Goal: Task Accomplishment & Management: Complete application form

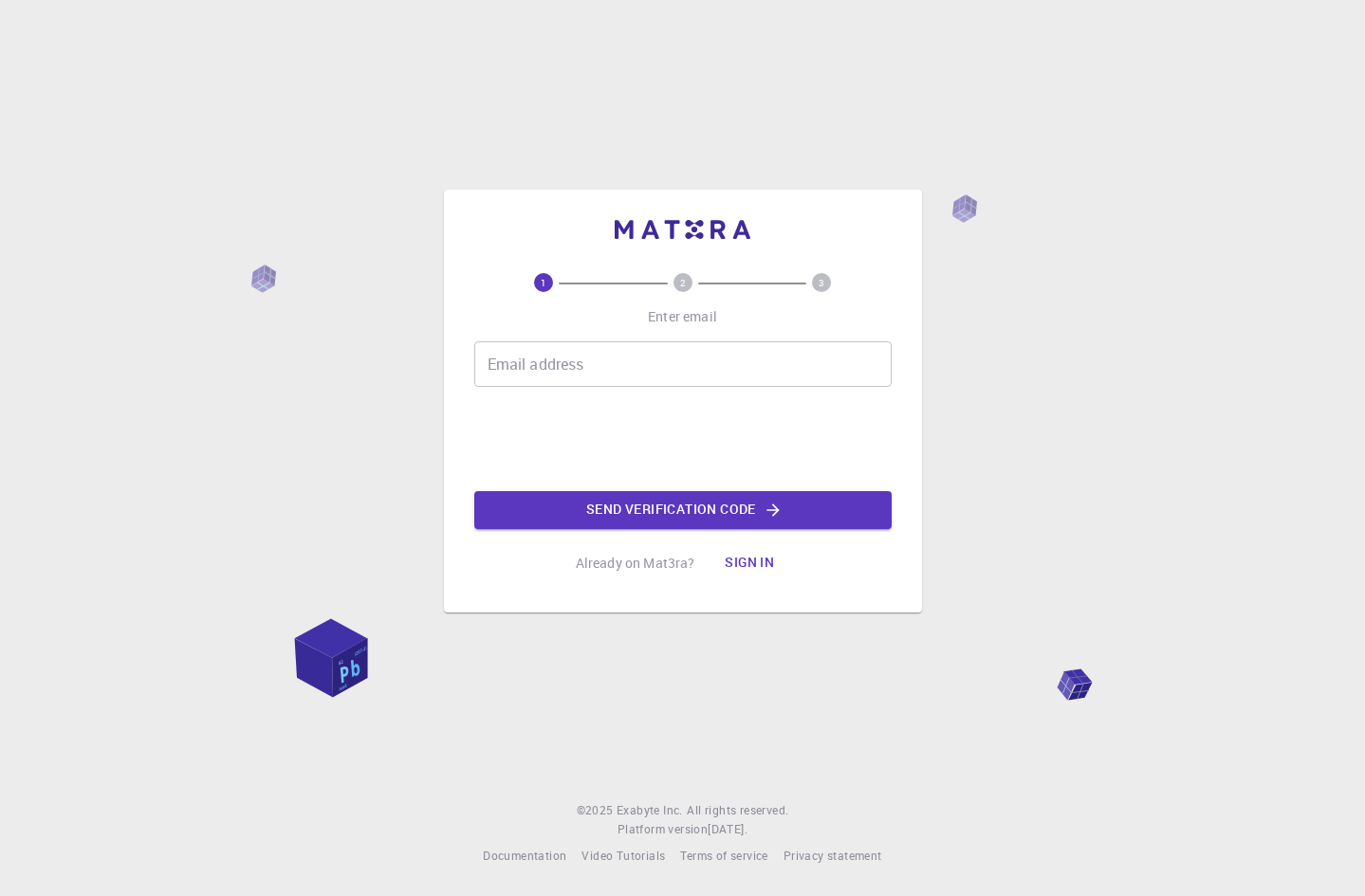
click at [664, 365] on input "Email address" at bounding box center [683, 364] width 418 height 46
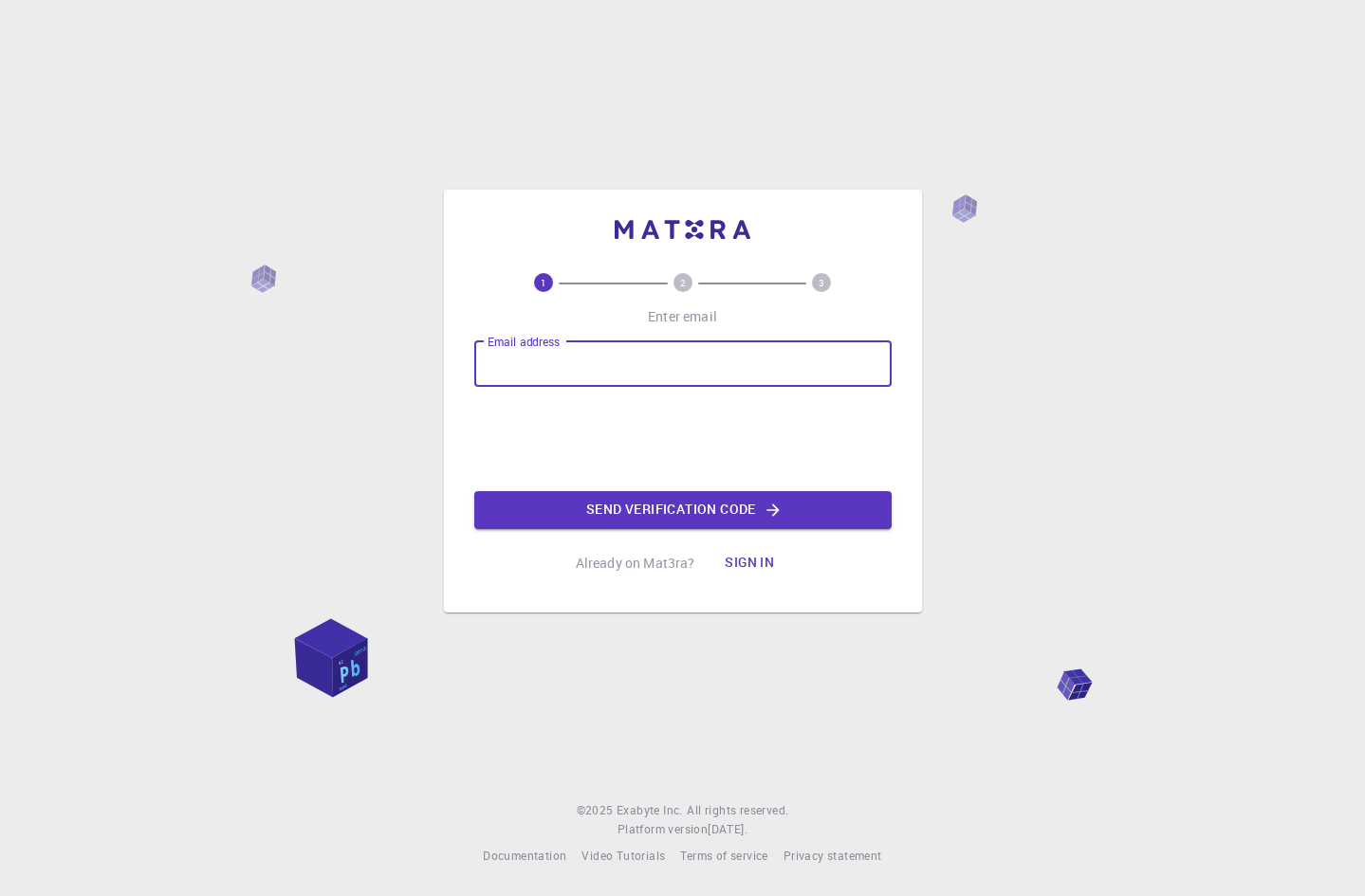
paste input "[EMAIL_ADDRESS][DOMAIN_NAME]"
type input "[EMAIL_ADDRESS][DOMAIN_NAME]"
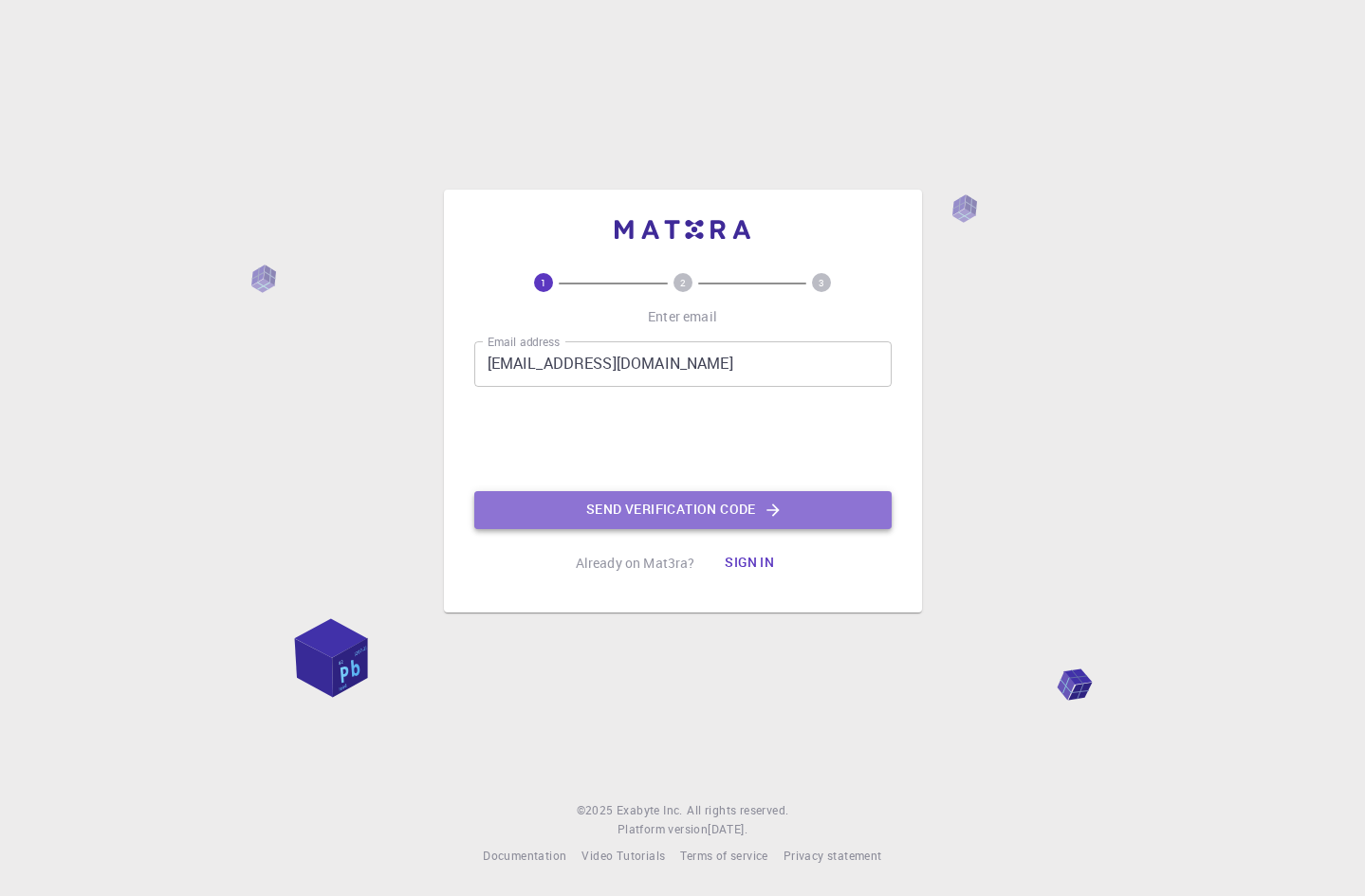
click at [732, 500] on button "Send verification code" at bounding box center [683, 510] width 418 height 38
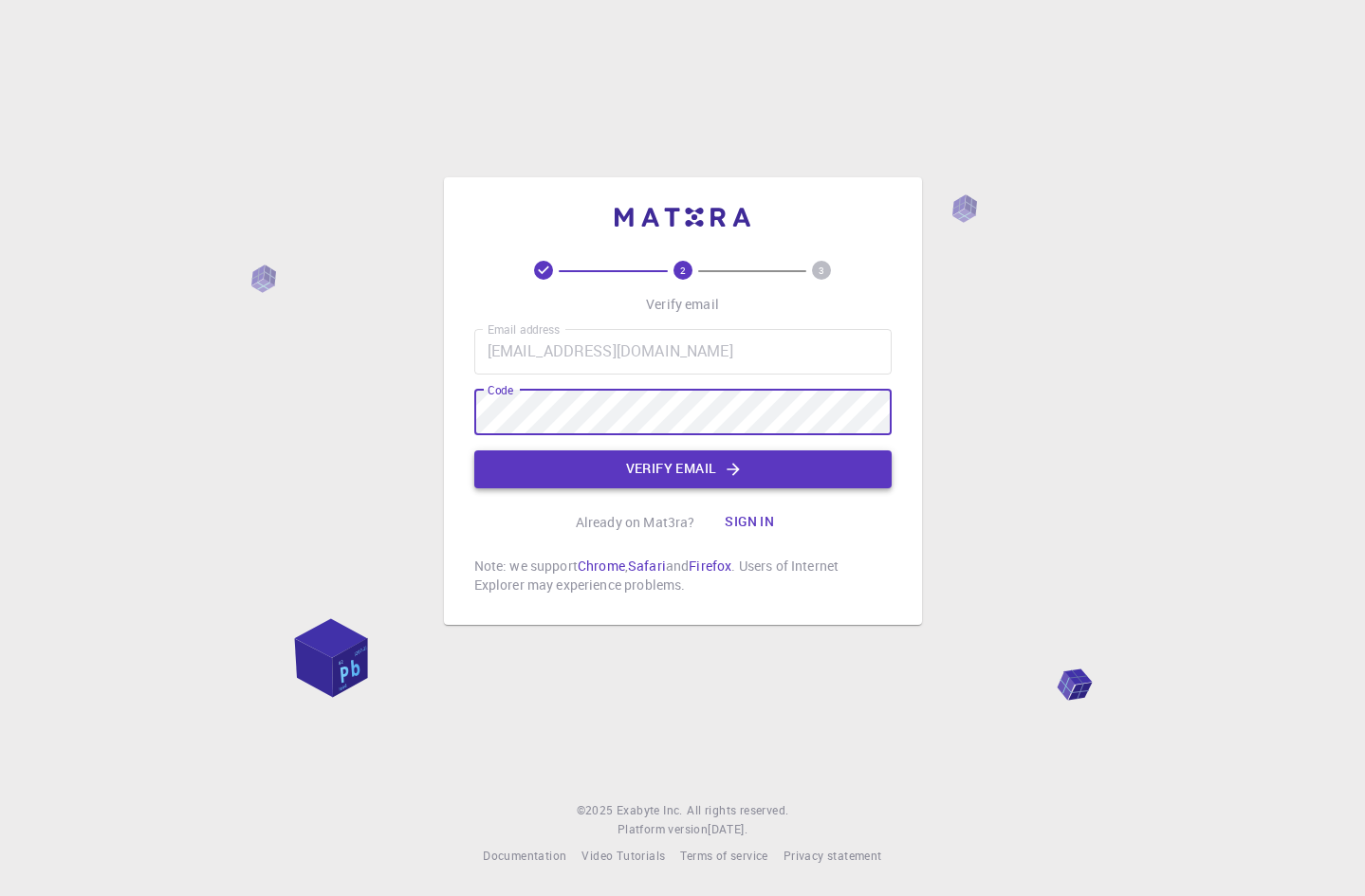
click at [632, 467] on button "Verify email" at bounding box center [683, 469] width 418 height 38
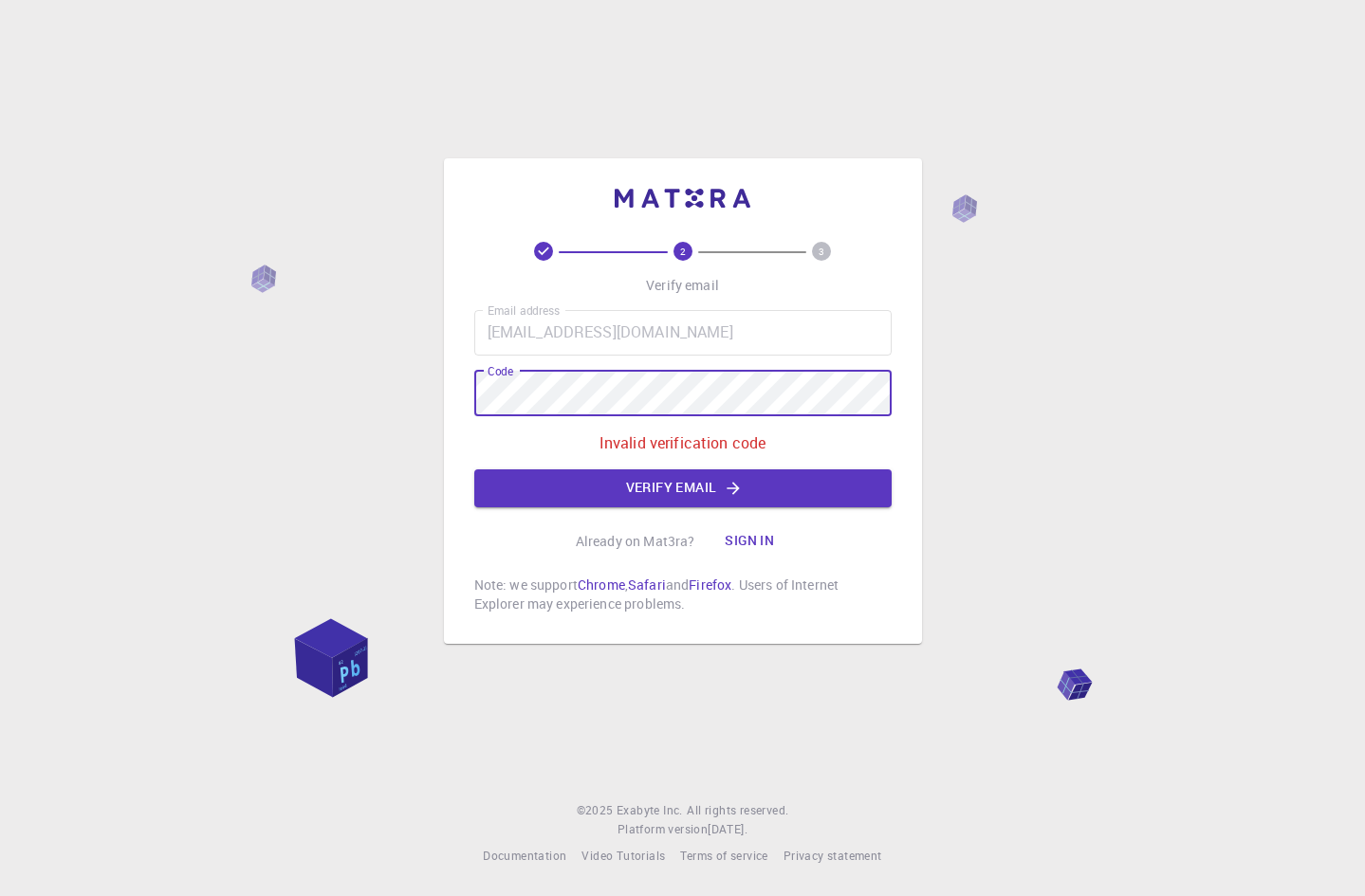
click at [383, 395] on div "2 3 Verify email Email address [EMAIL_ADDRESS][DOMAIN_NAME] Email address Code …" at bounding box center [682, 448] width 1365 height 896
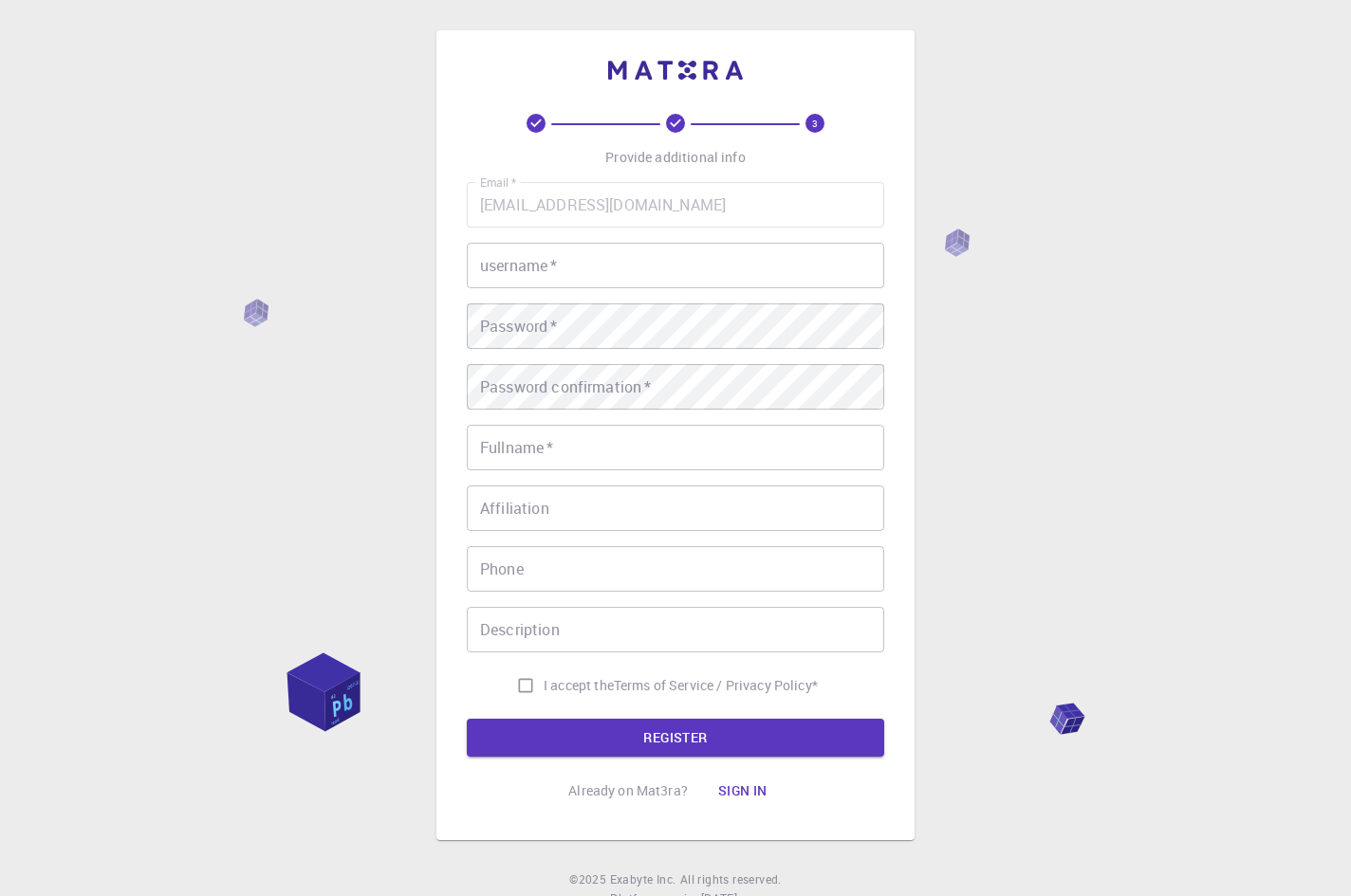
click at [547, 269] on input "username   *" at bounding box center [676, 266] width 418 height 46
type input "K"
type input "khang219"
drag, startPoint x: 264, startPoint y: 296, endPoint x: 316, endPoint y: 274, distance: 56.5
click at [293, 285] on div "3 Provide additional info Email   * [EMAIL_ADDRESS][DOMAIN_NAME] Email   * user…" at bounding box center [676, 482] width 1351 height 966
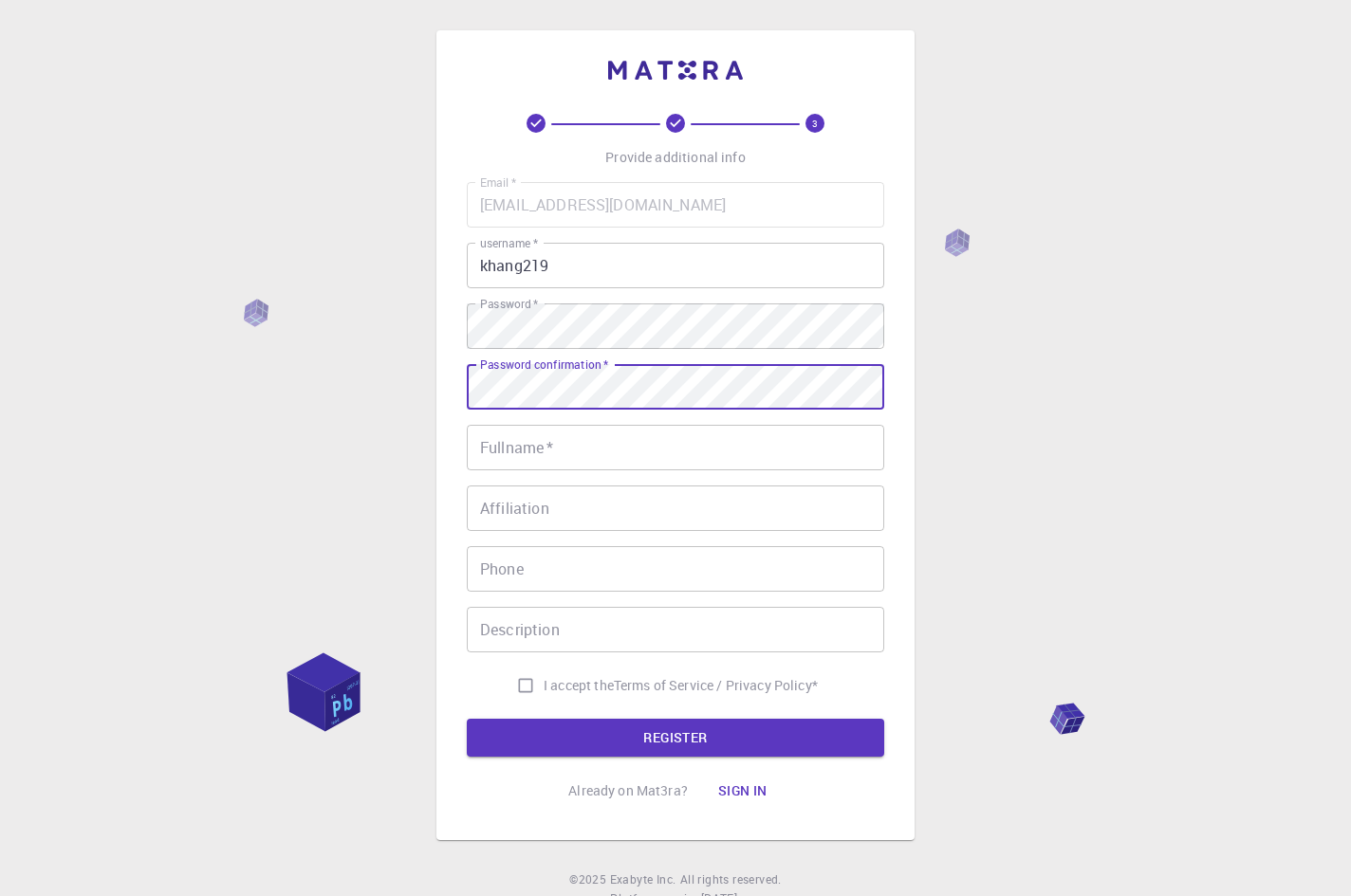
click at [563, 378] on div "Password confirmation   * Password confirmation   *" at bounding box center [676, 387] width 418 height 46
click at [551, 442] on input "Fullname   *" at bounding box center [676, 448] width 418 height 46
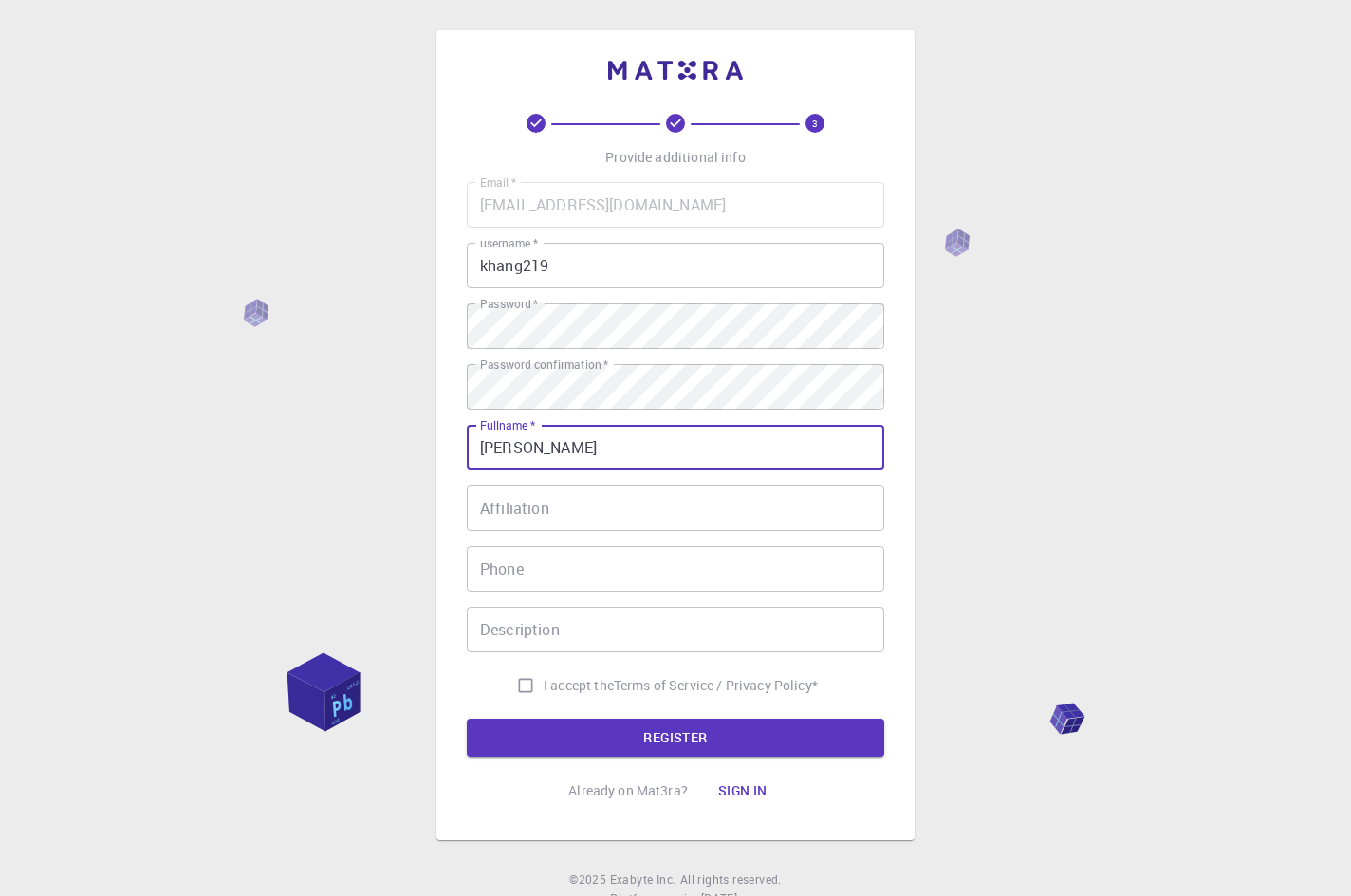
type input "[PERSON_NAME]"
click at [519, 692] on input "I accept the Terms of Service / Privacy Policy *" at bounding box center [525, 685] width 36 height 36
checkbox input "true"
click at [534, 723] on button "REGISTER" at bounding box center [676, 738] width 418 height 38
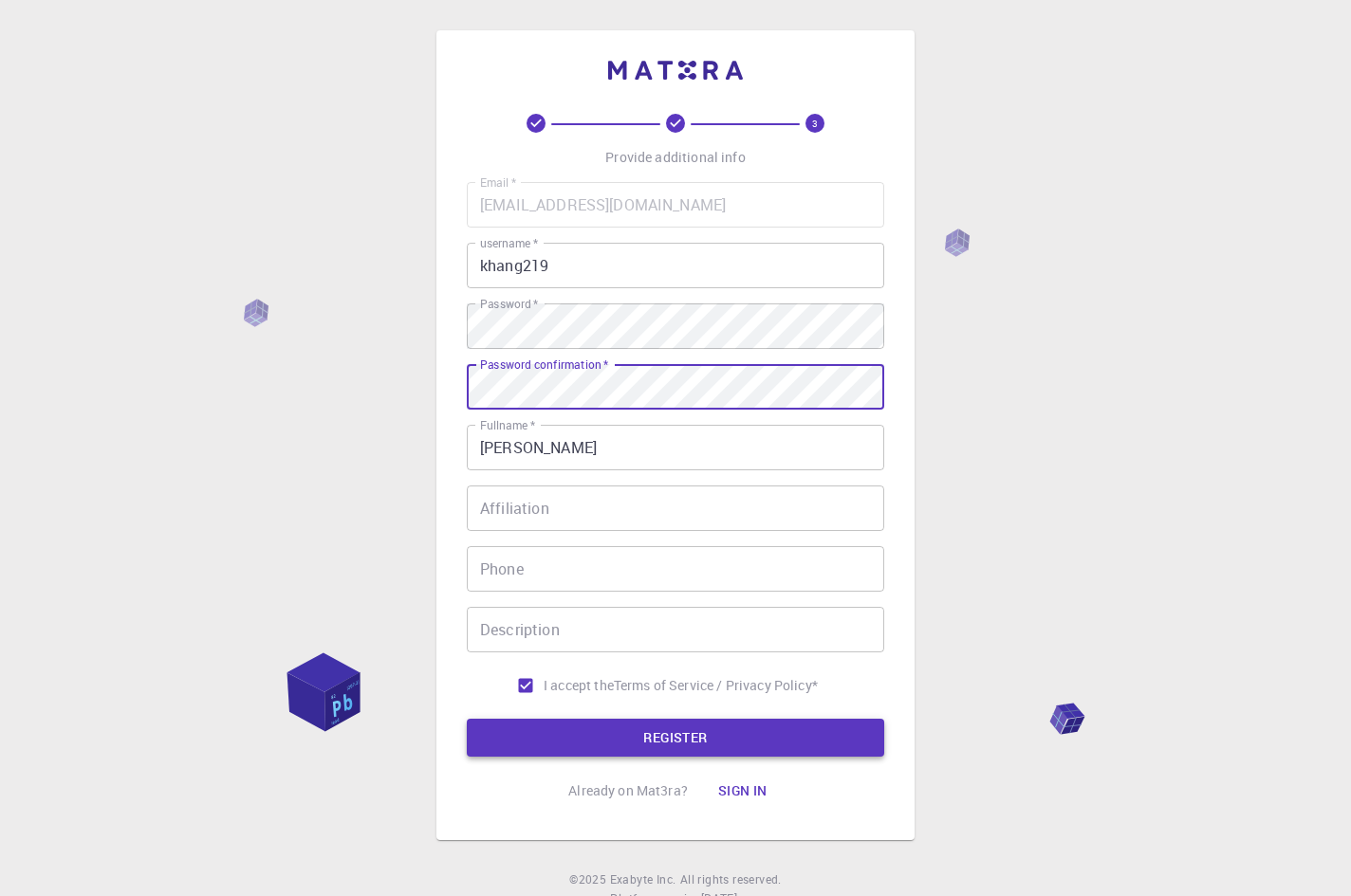
click at [649, 744] on button "REGISTER" at bounding box center [676, 738] width 418 height 38
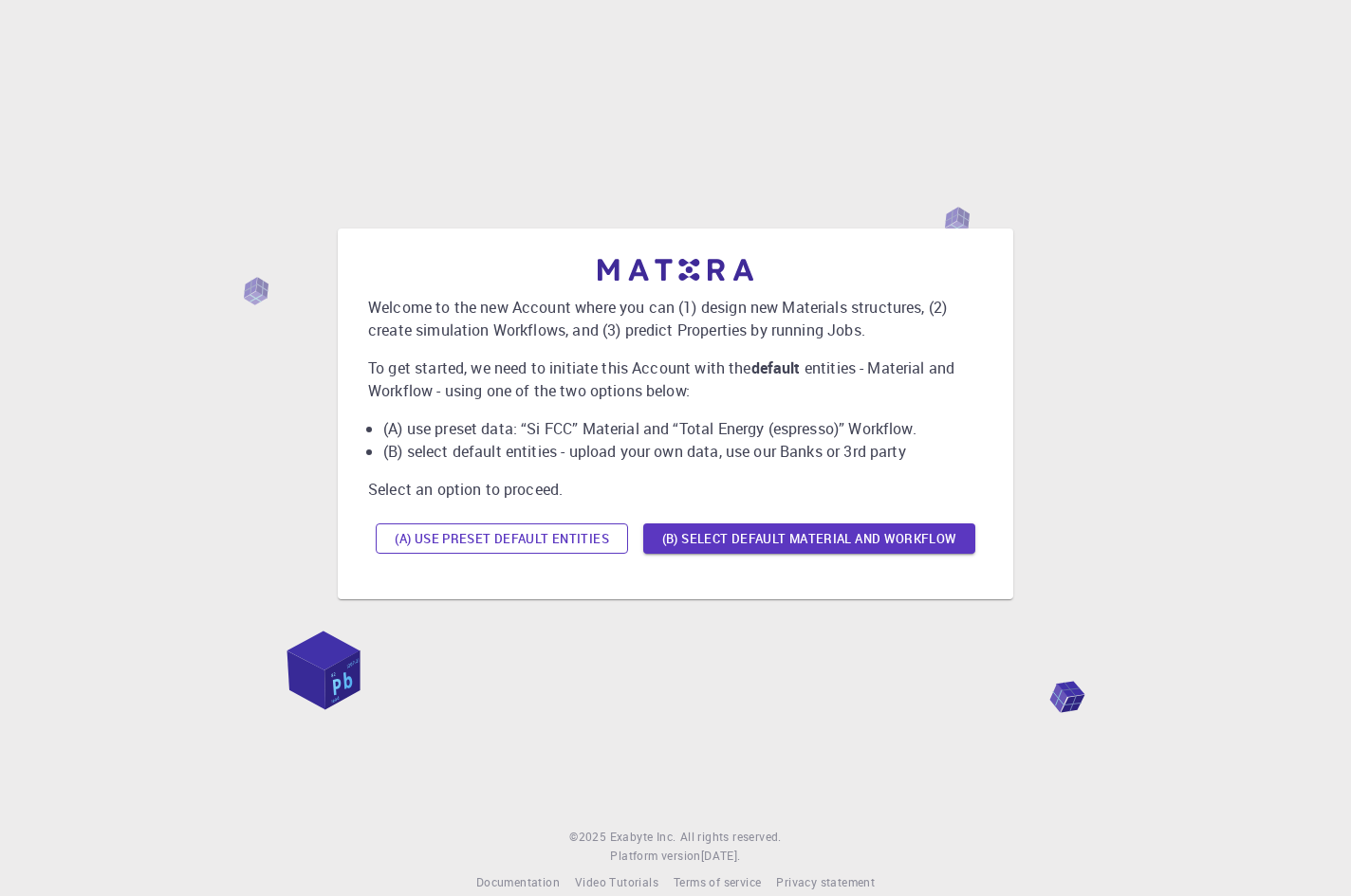
click at [570, 547] on button "(A) Use preset default entities" at bounding box center [502, 538] width 253 height 31
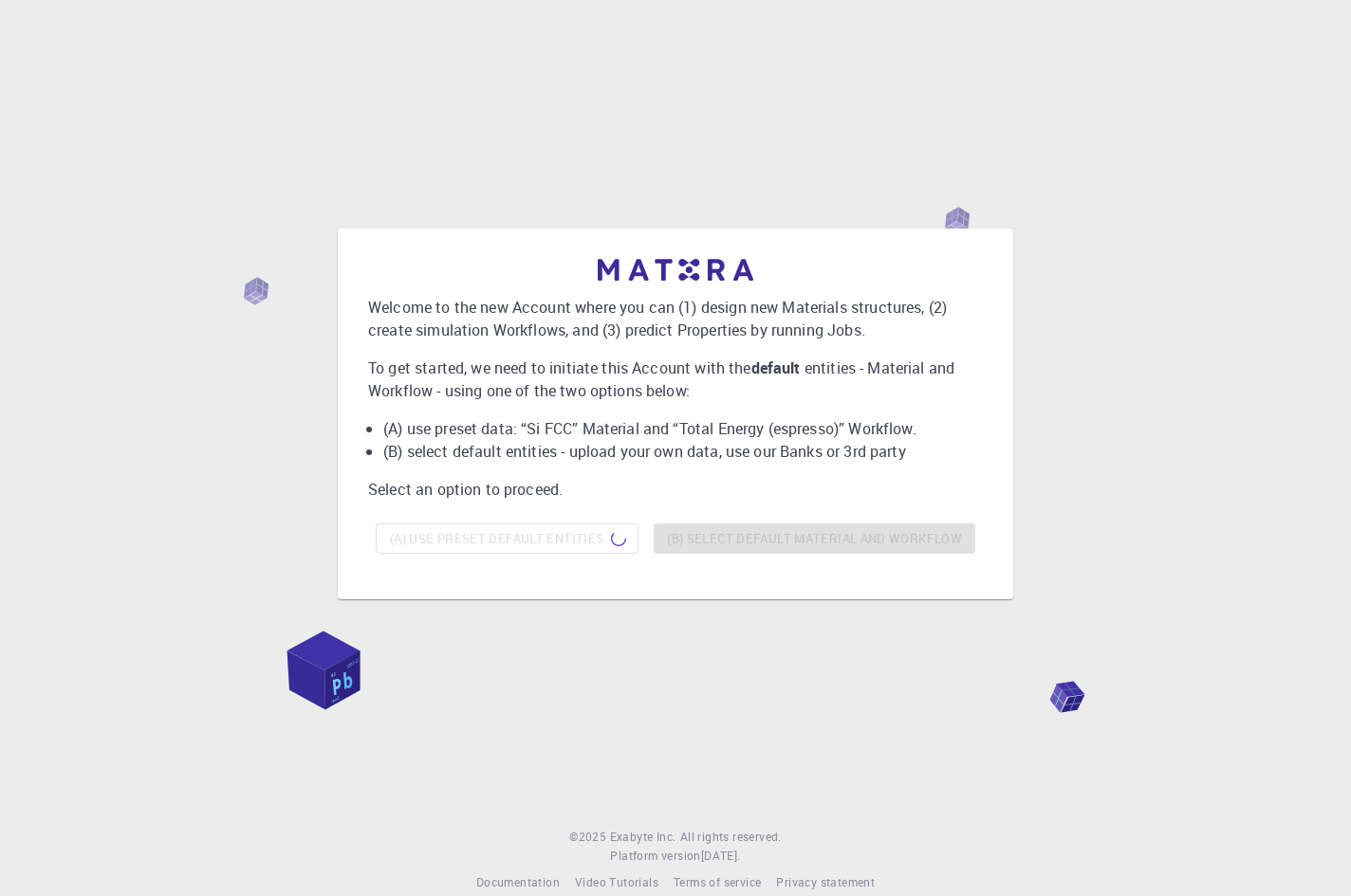
scroll to position [27, 0]
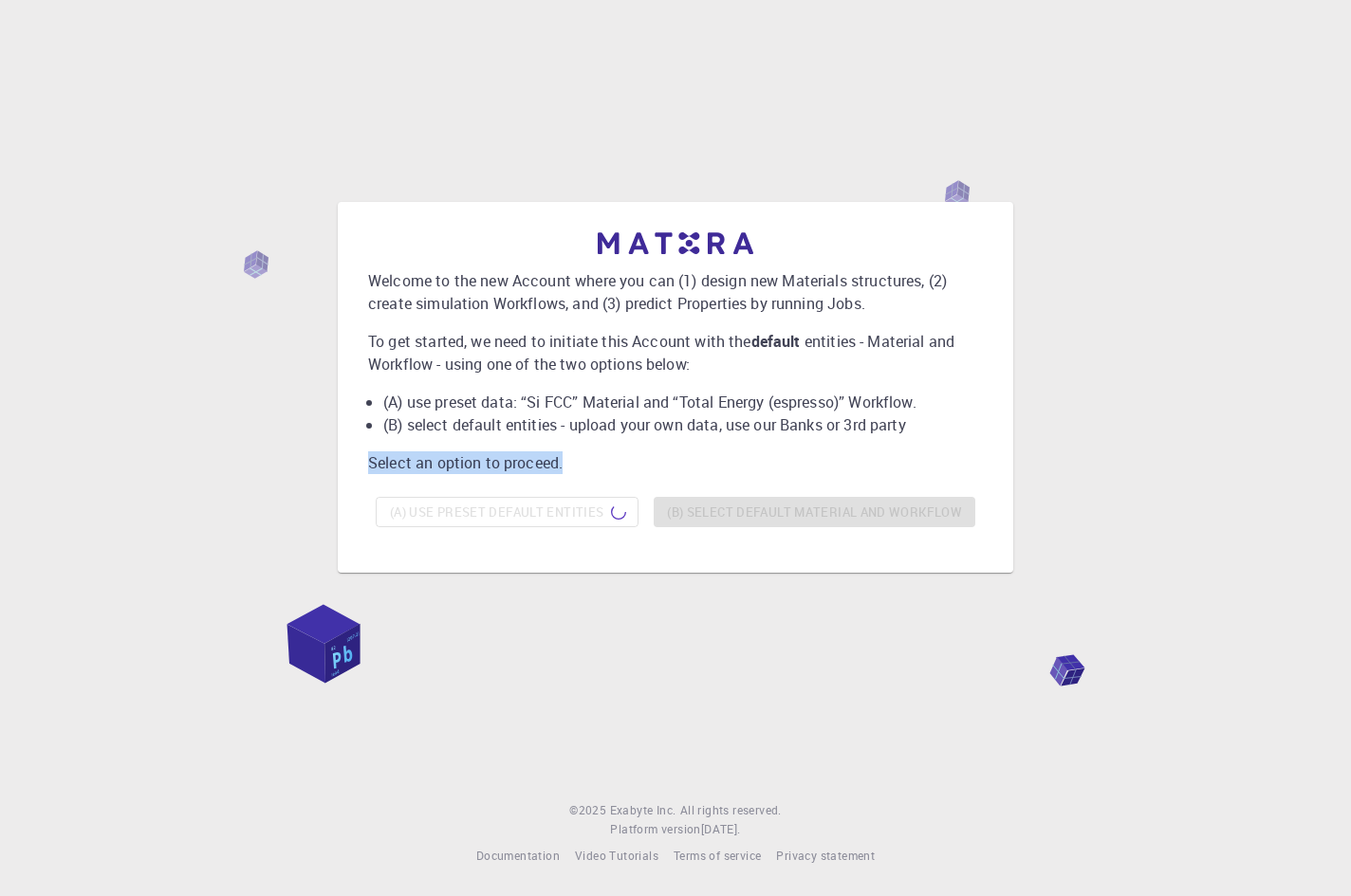
drag, startPoint x: 793, startPoint y: 390, endPoint x: 1117, endPoint y: 82, distance: 447.0
click at [1090, 359] on div "Welcome to the new Account where you can (1) design new Materials structures, (…" at bounding box center [676, 388] width 1305 height 722
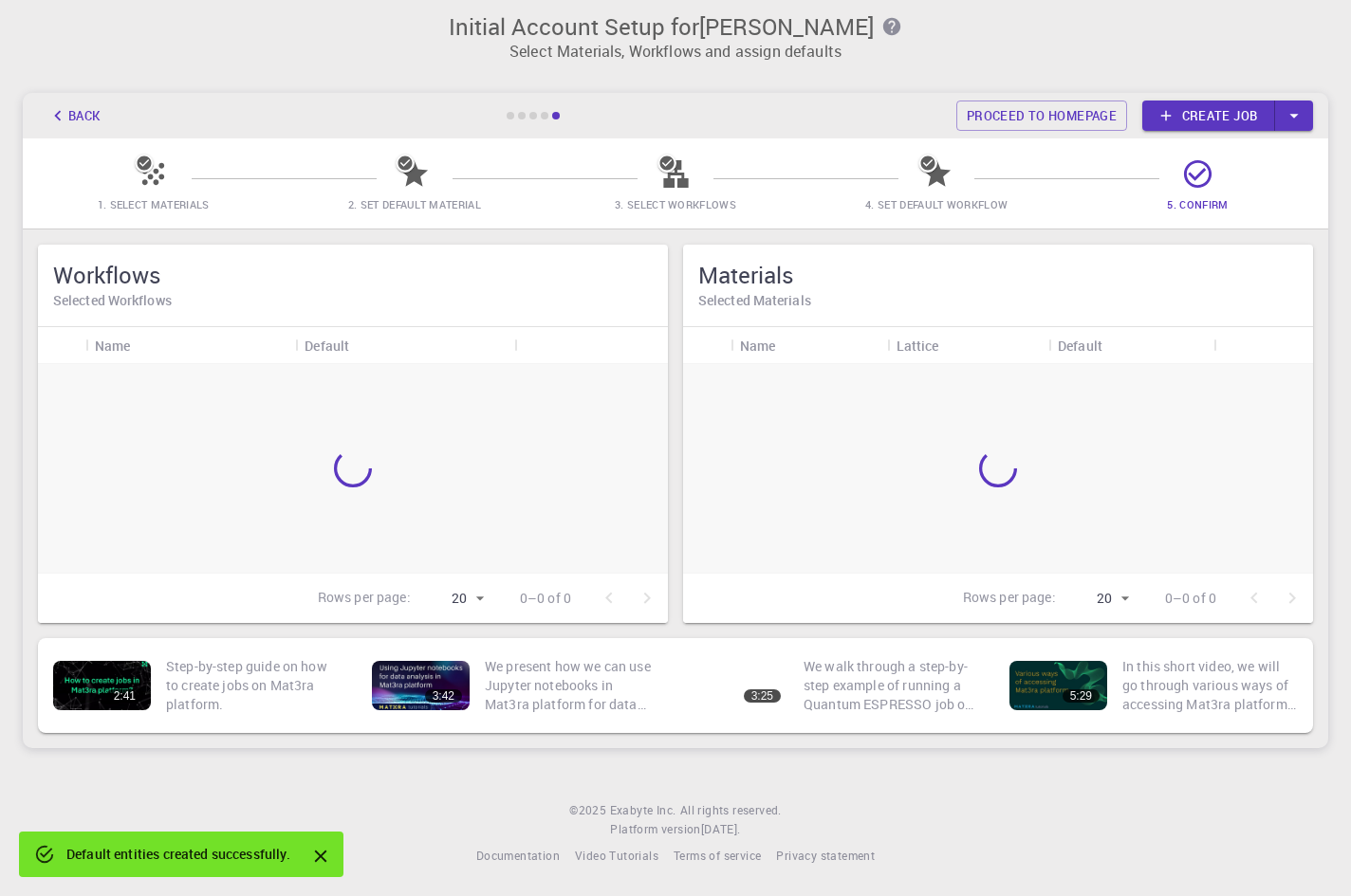
scroll to position [10, 0]
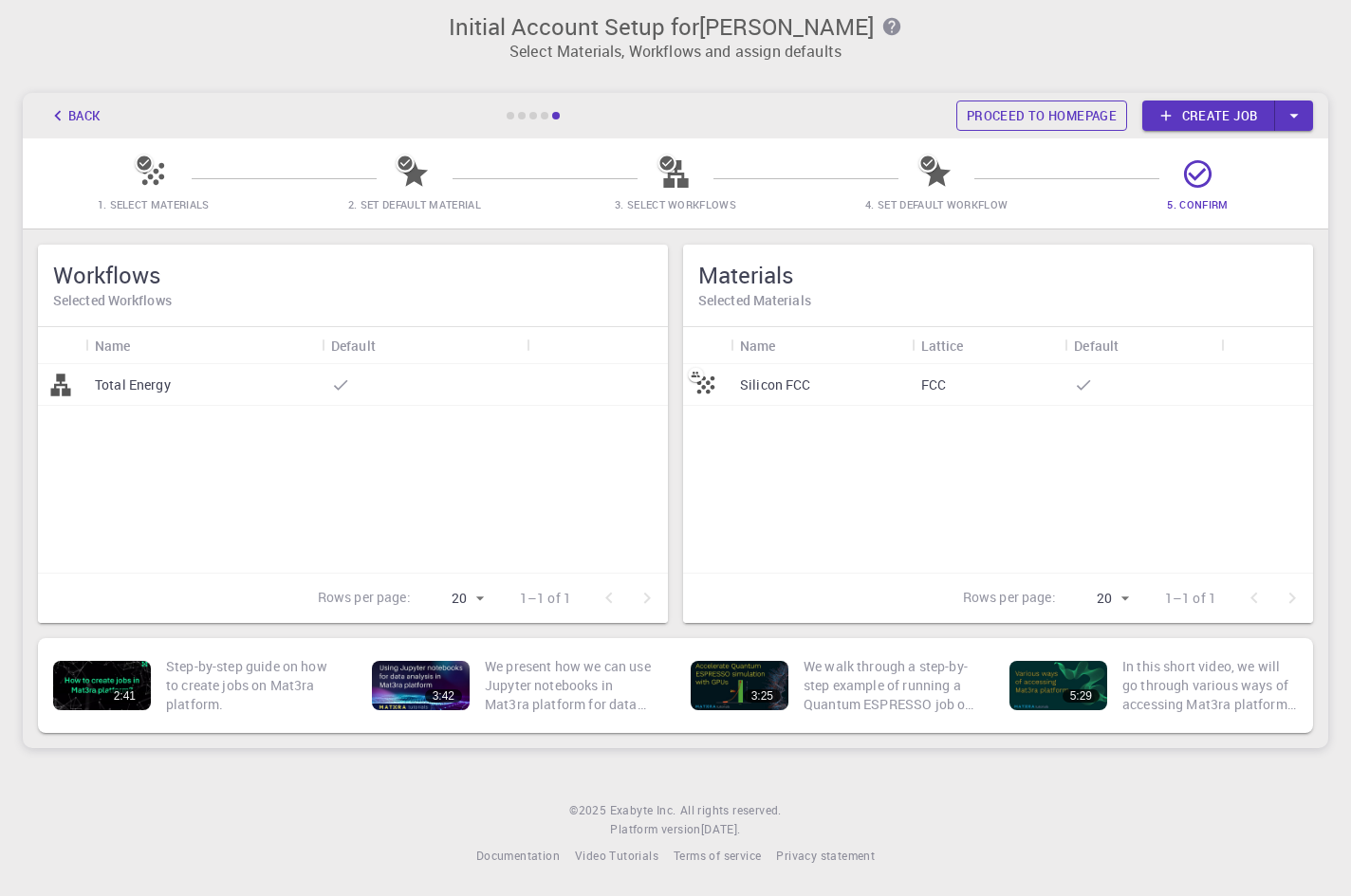
click at [983, 129] on link "Proceed to homepage" at bounding box center [1042, 115] width 171 height 31
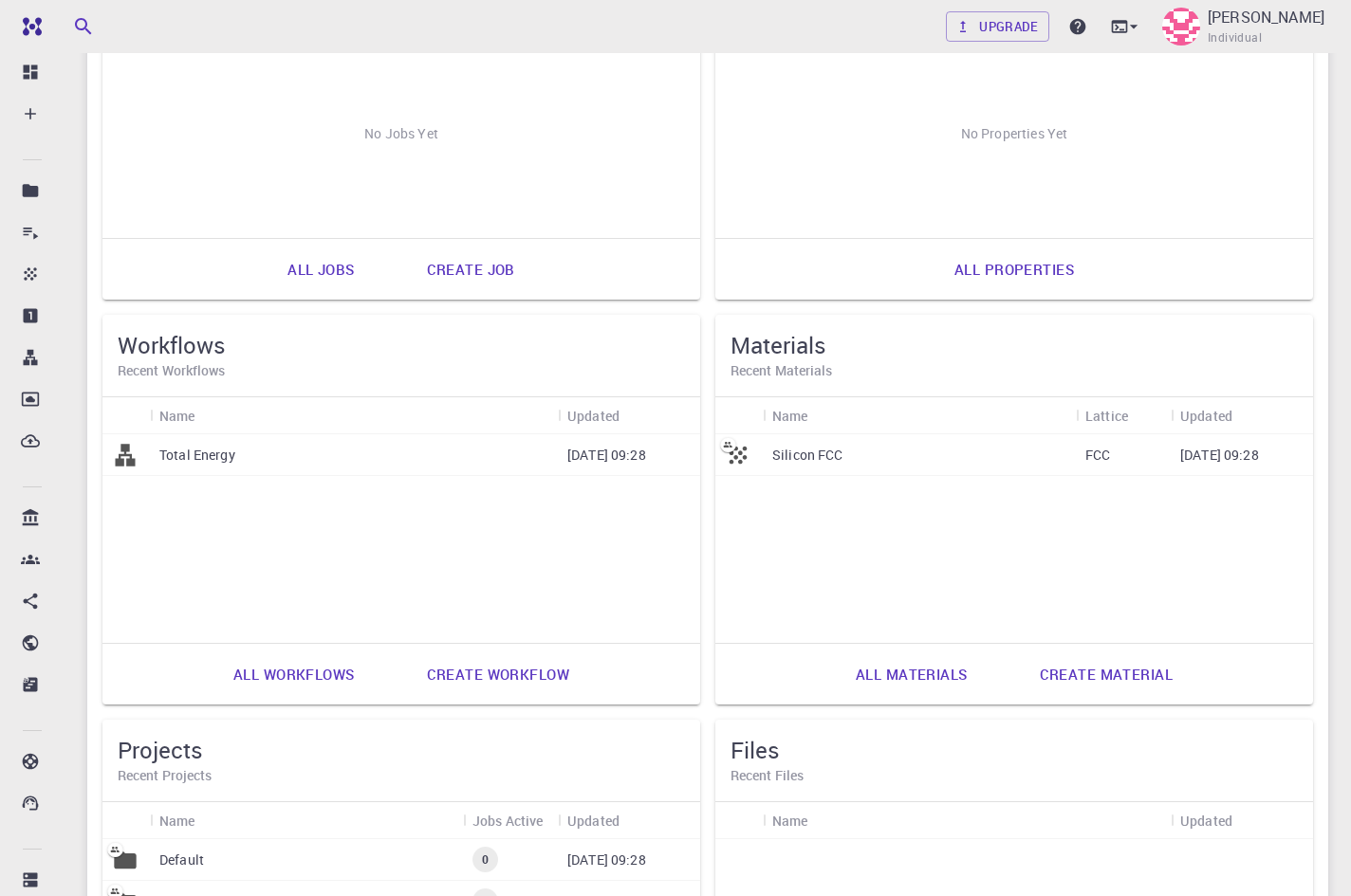
scroll to position [15, 0]
